Goal: Information Seeking & Learning: Check status

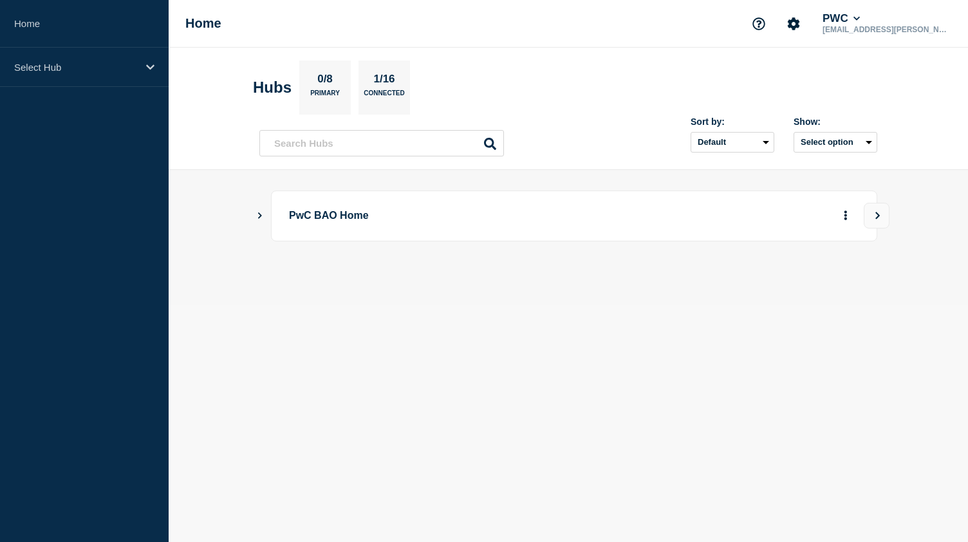
click at [257, 216] on icon "Show Connected Hubs" at bounding box center [259, 215] width 8 height 6
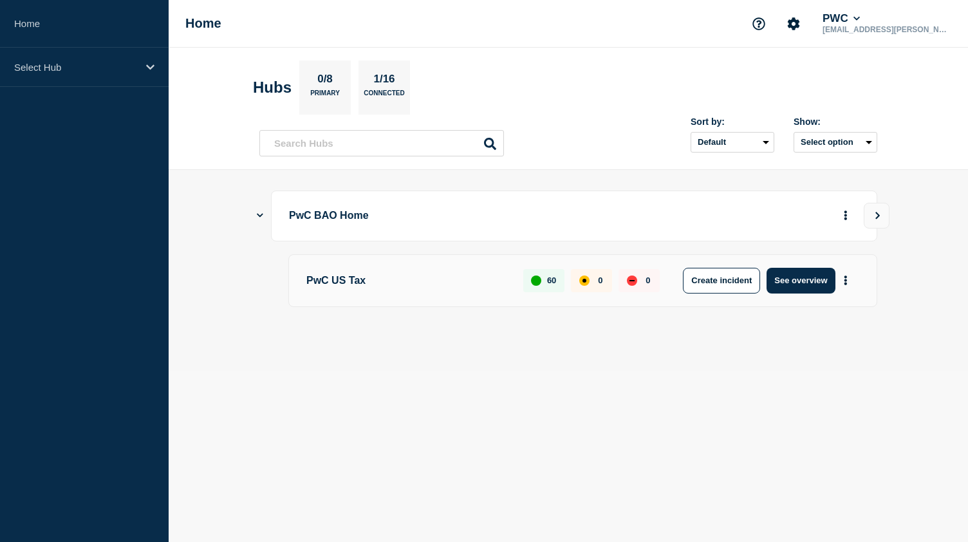
click at [360, 274] on p "PwC US Tax" at bounding box center [407, 281] width 202 height 26
click at [798, 286] on button "See overview" at bounding box center [800, 281] width 68 height 26
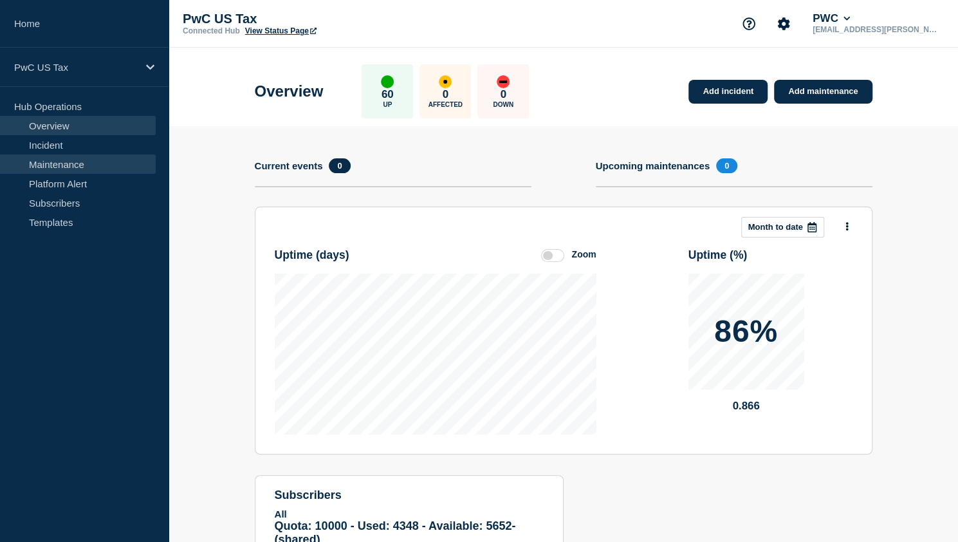
click at [62, 166] on link "Maintenance" at bounding box center [78, 163] width 156 height 19
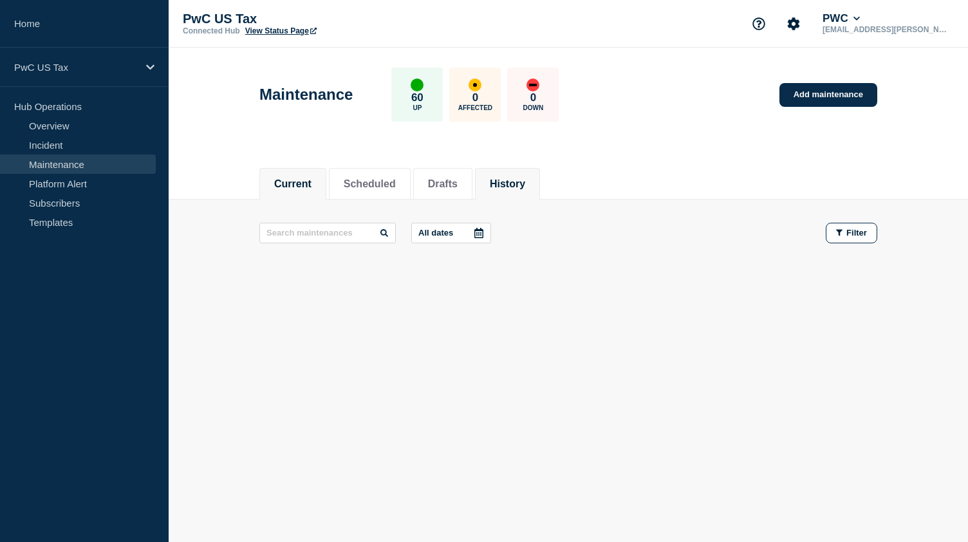
click at [525, 181] on button "History" at bounding box center [507, 184] width 35 height 12
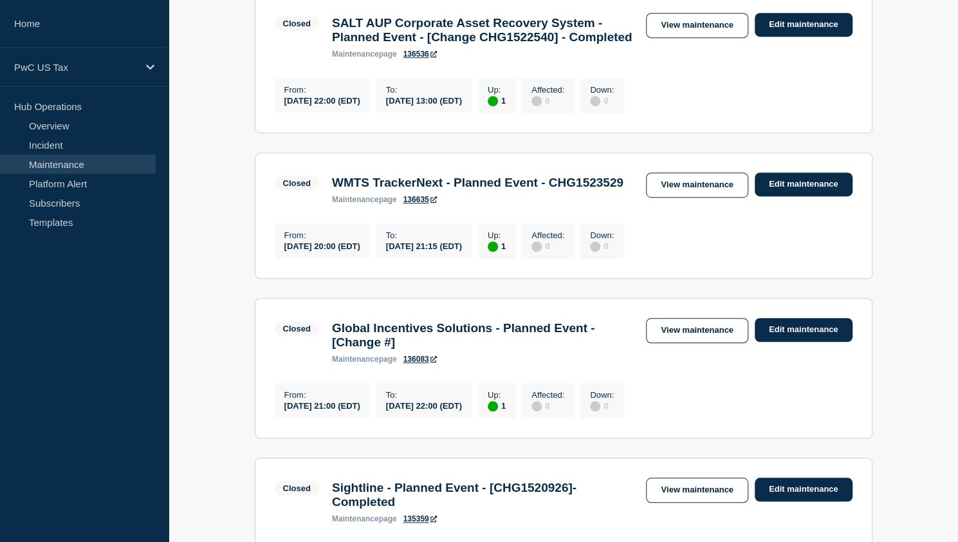
scroll to position [257, 0]
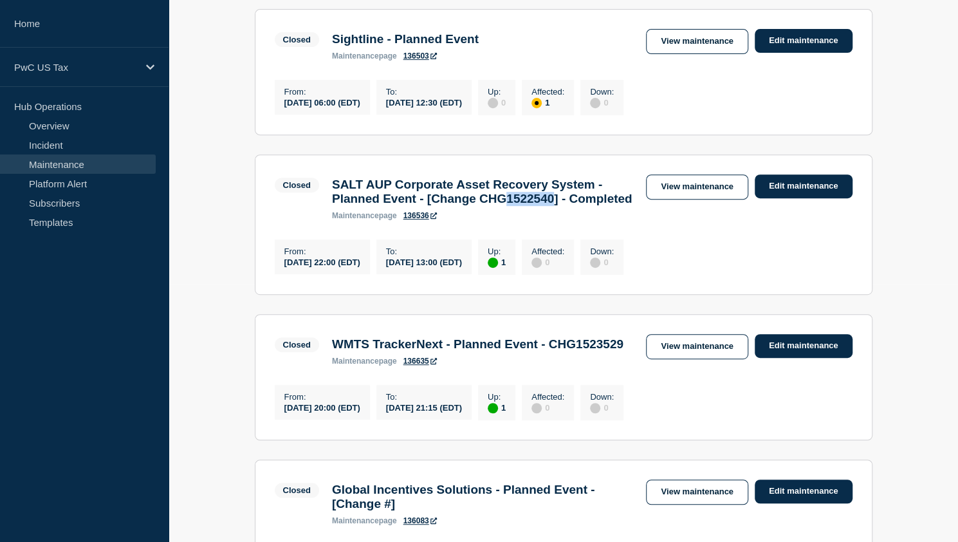
drag, startPoint x: 535, startPoint y: 207, endPoint x: 595, endPoint y: 206, distance: 59.8
click at [595, 206] on h3 "SALT AUP Corporate Asset Recovery System - Planned Event - [Change CHG1522540] …" at bounding box center [483, 192] width 302 height 28
